Goal: Find specific page/section: Find specific page/section

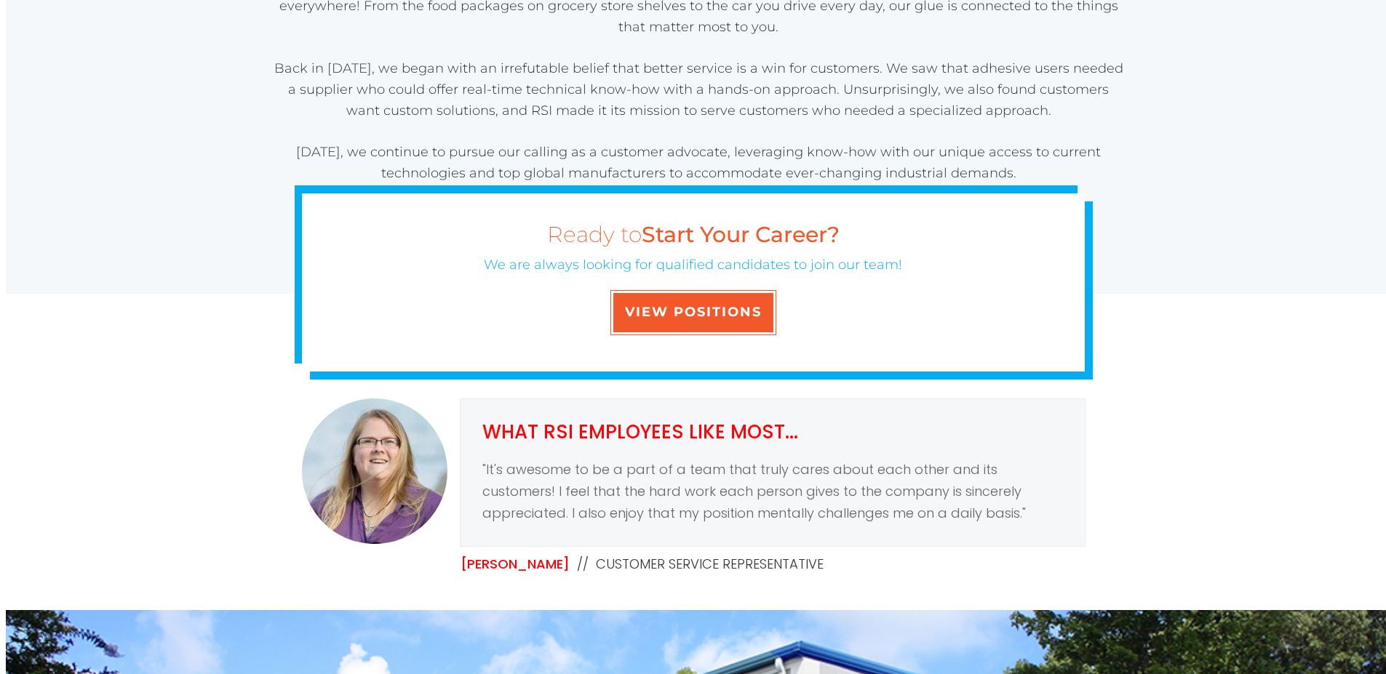
scroll to position [532, 0]
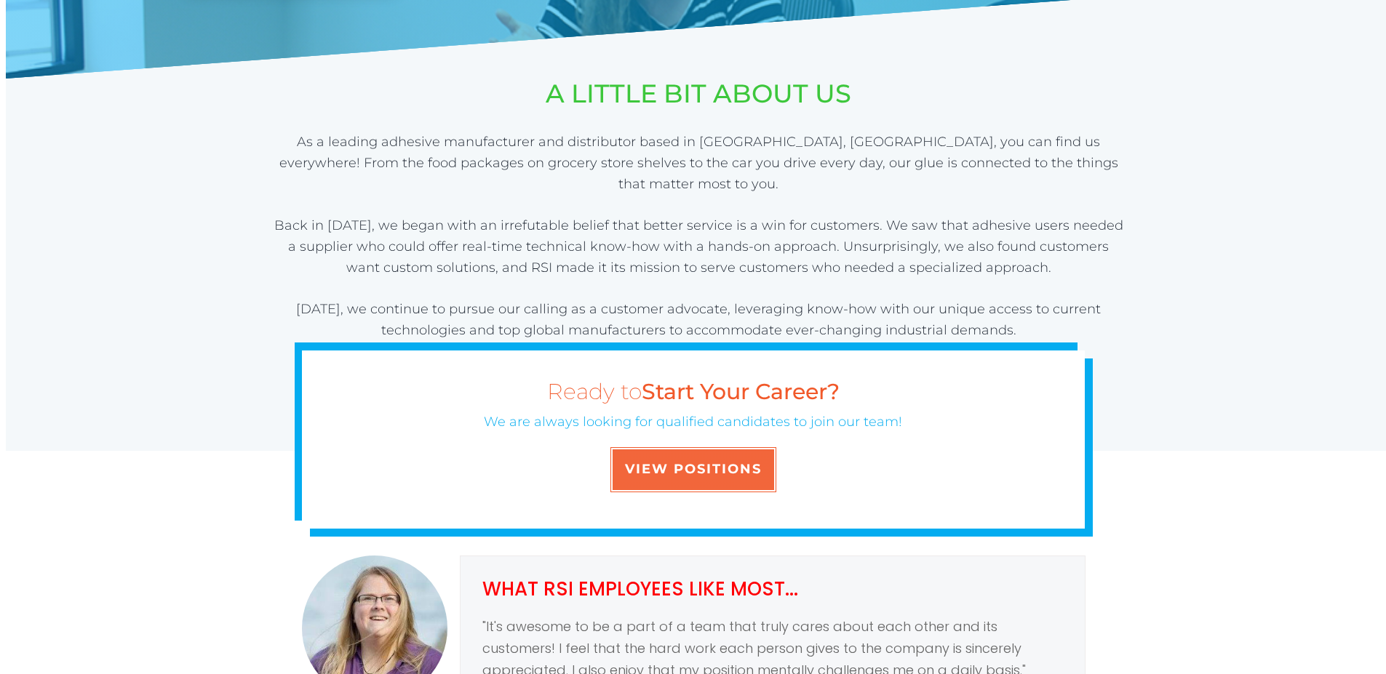
click at [684, 476] on span "VIEW POSITIONS" at bounding box center [693, 470] width 137 height 16
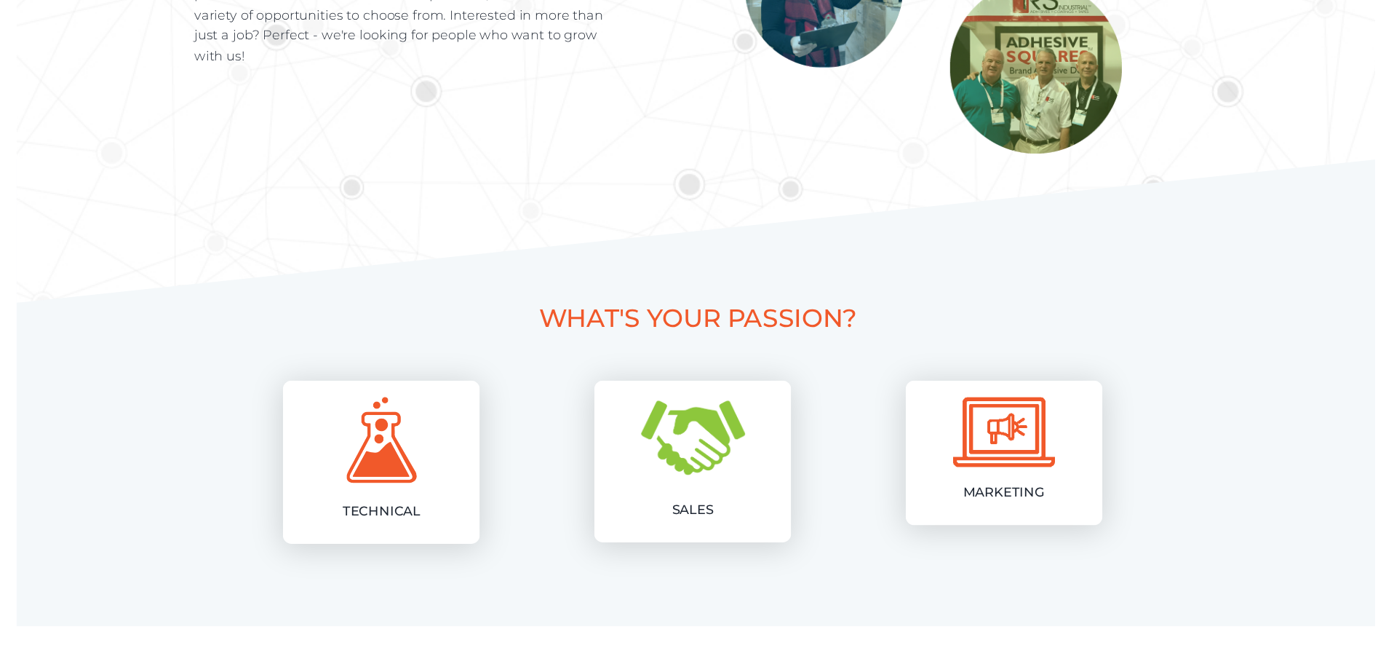
scroll to position [582, 0]
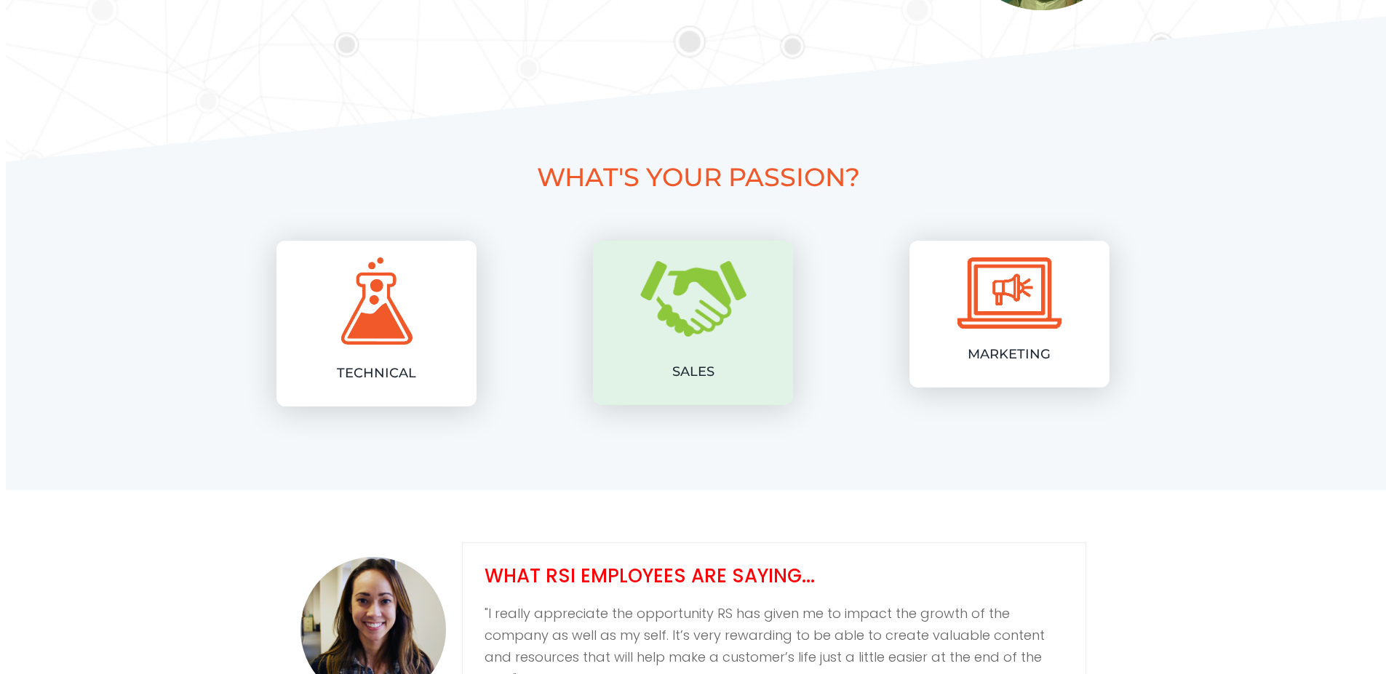
click at [669, 340] on div "SALES" at bounding box center [692, 313] width 127 height 140
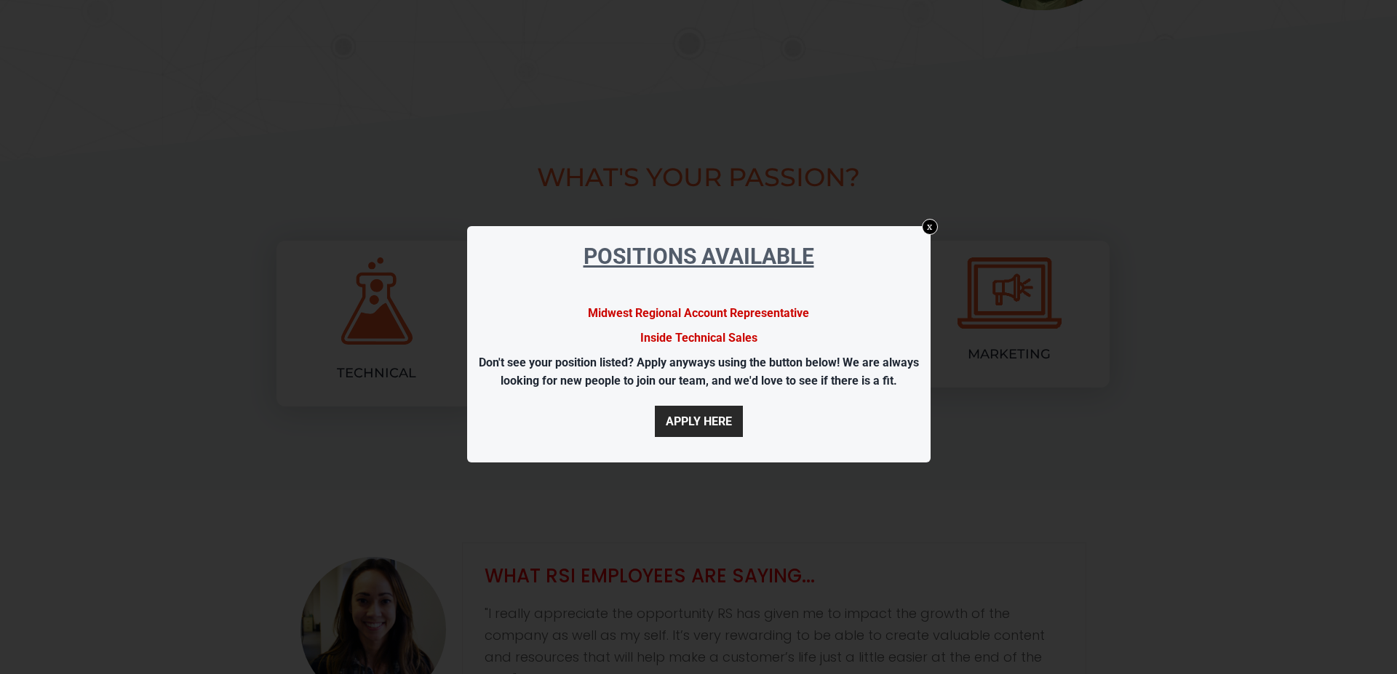
click at [652, 314] on link "Midwest Regional Account Representative" at bounding box center [698, 313] width 221 height 14
click at [930, 230] on link "x" at bounding box center [928, 226] width 17 height 17
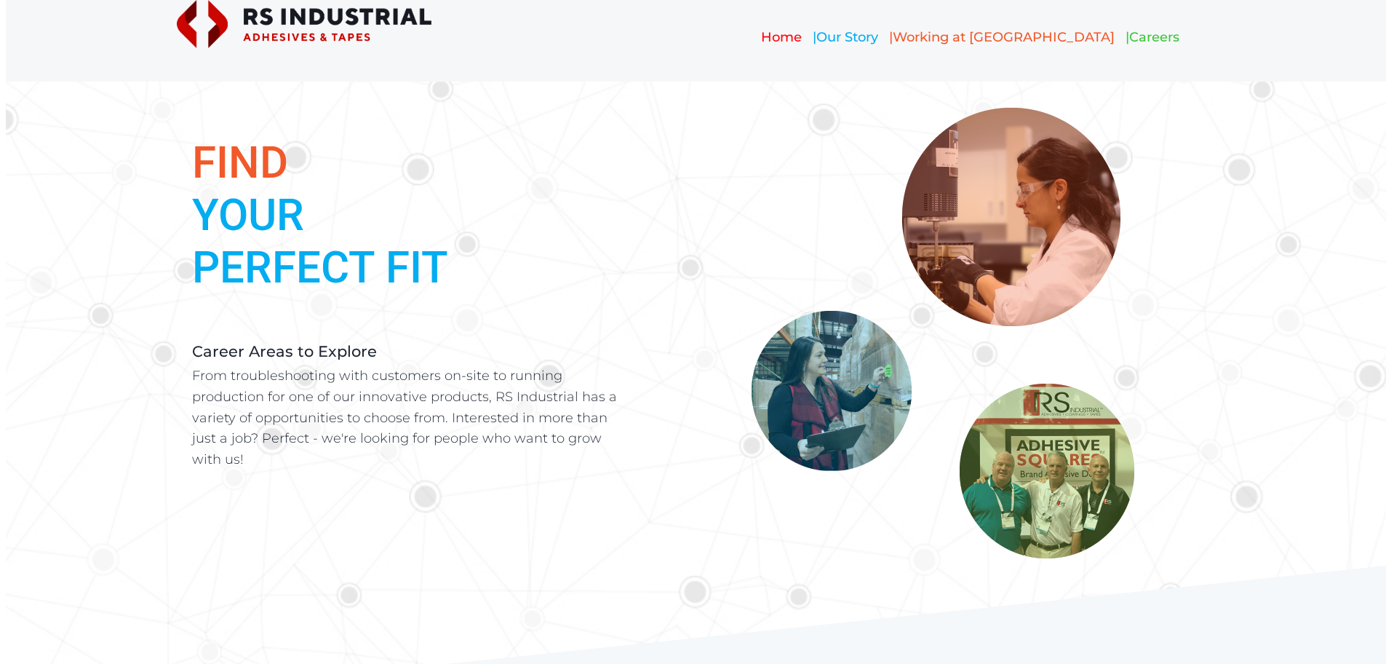
scroll to position [0, 0]
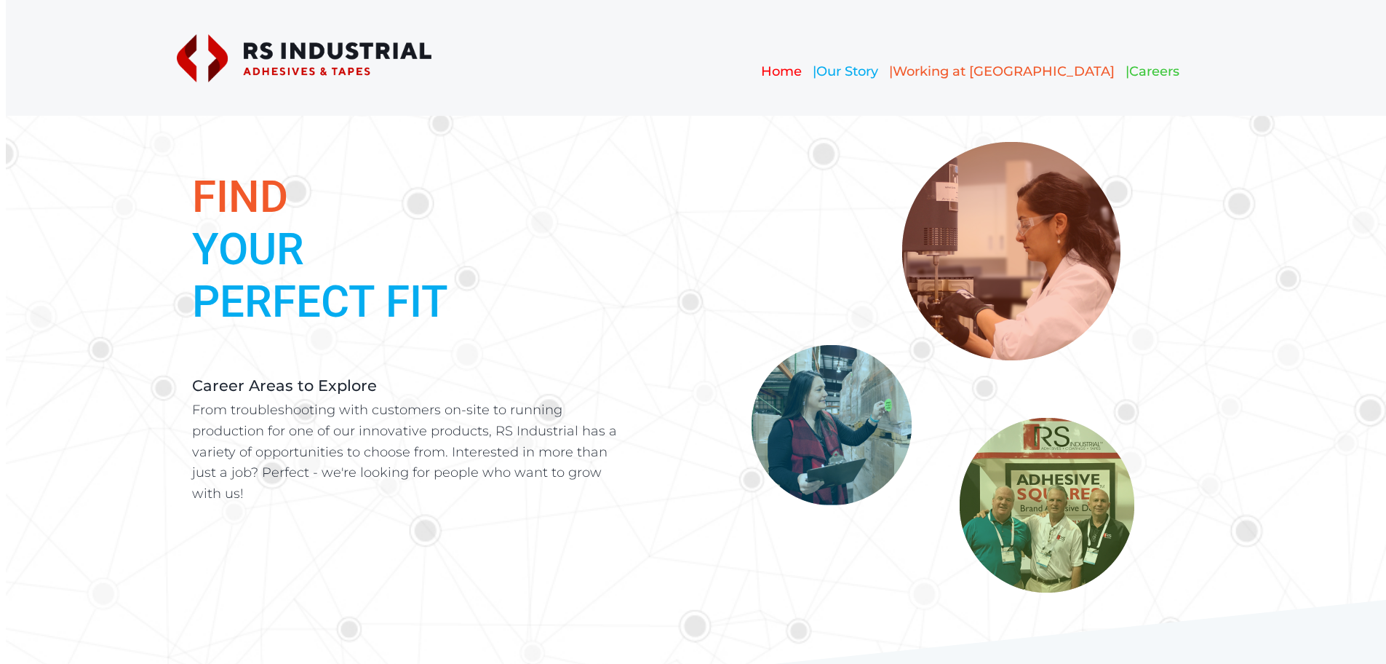
click at [1033, 519] on img at bounding box center [962, 367] width 453 height 452
click at [1048, 508] on img at bounding box center [962, 367] width 453 height 452
click at [878, 69] on span "Our Story" at bounding box center [847, 71] width 62 height 16
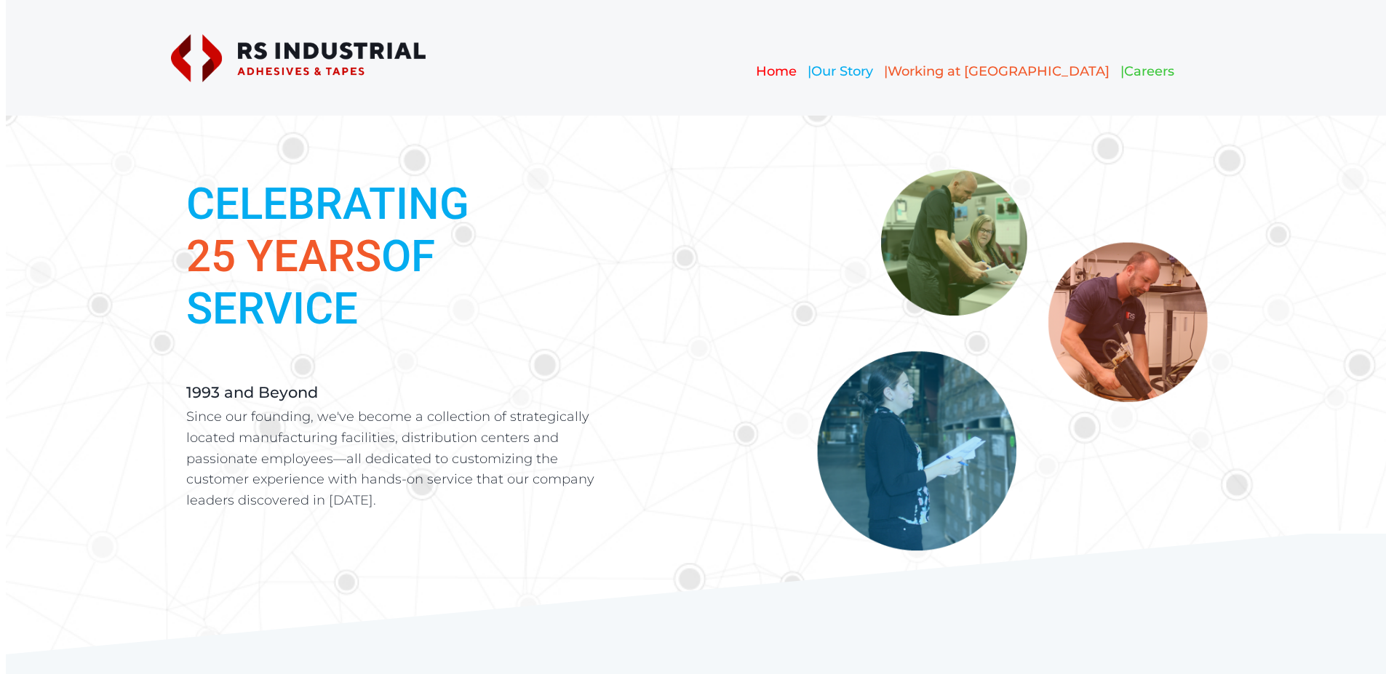
click at [1124, 71] on span "Careers" at bounding box center [1149, 71] width 50 height 16
